Goal: Task Accomplishment & Management: Manage account settings

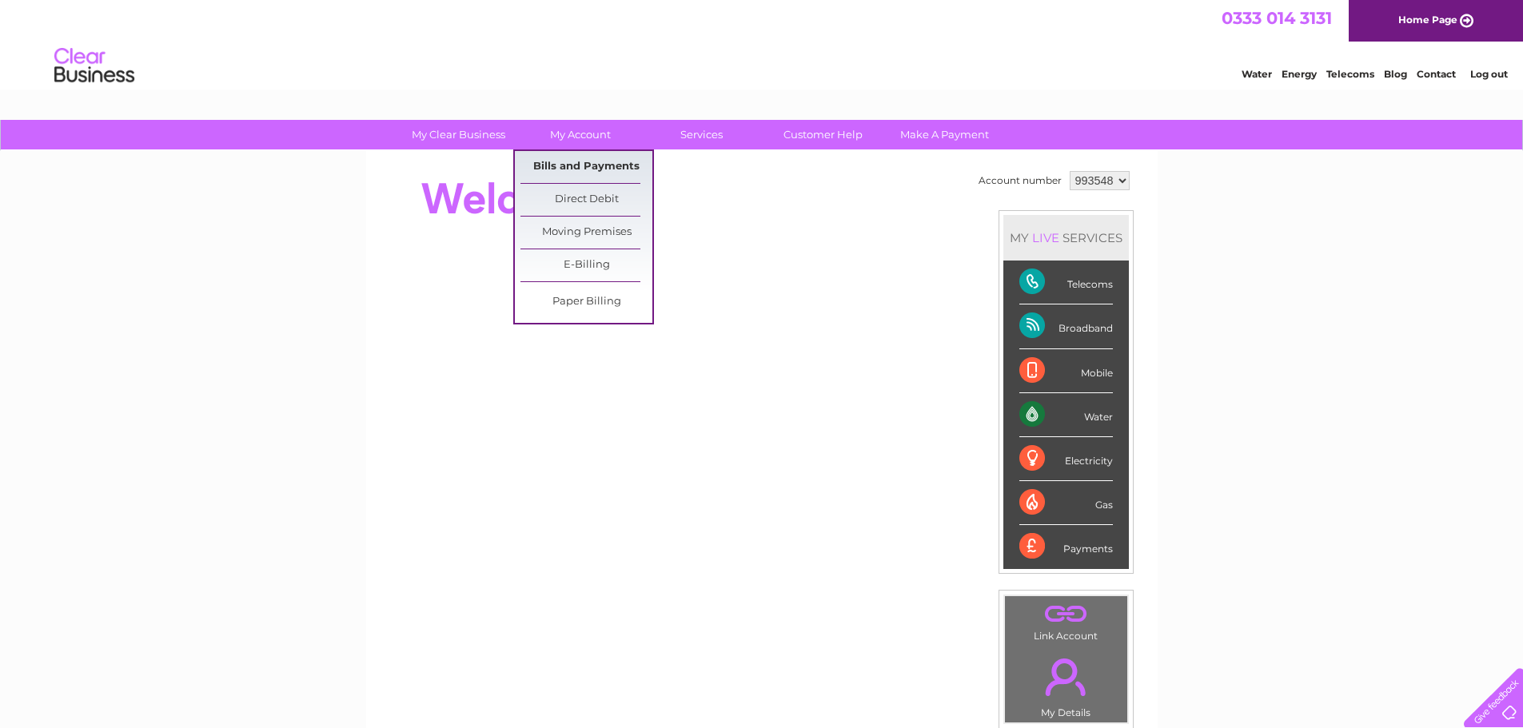
click at [596, 166] on link "Bills and Payments" at bounding box center [586, 167] width 132 height 32
